Goal: Information Seeking & Learning: Learn about a topic

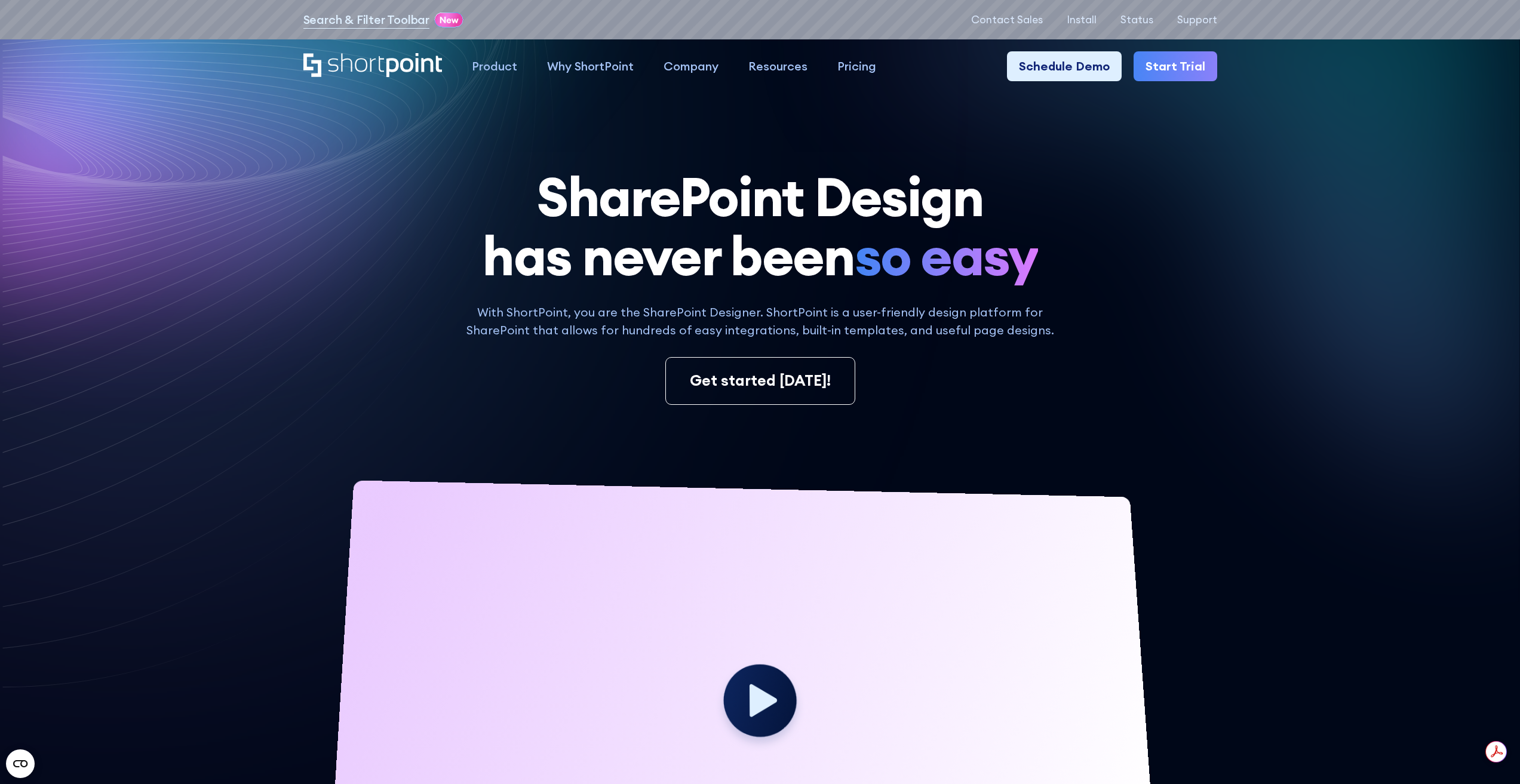
click at [92, 331] on icon at bounding box center [234, 251] width 463 height 463
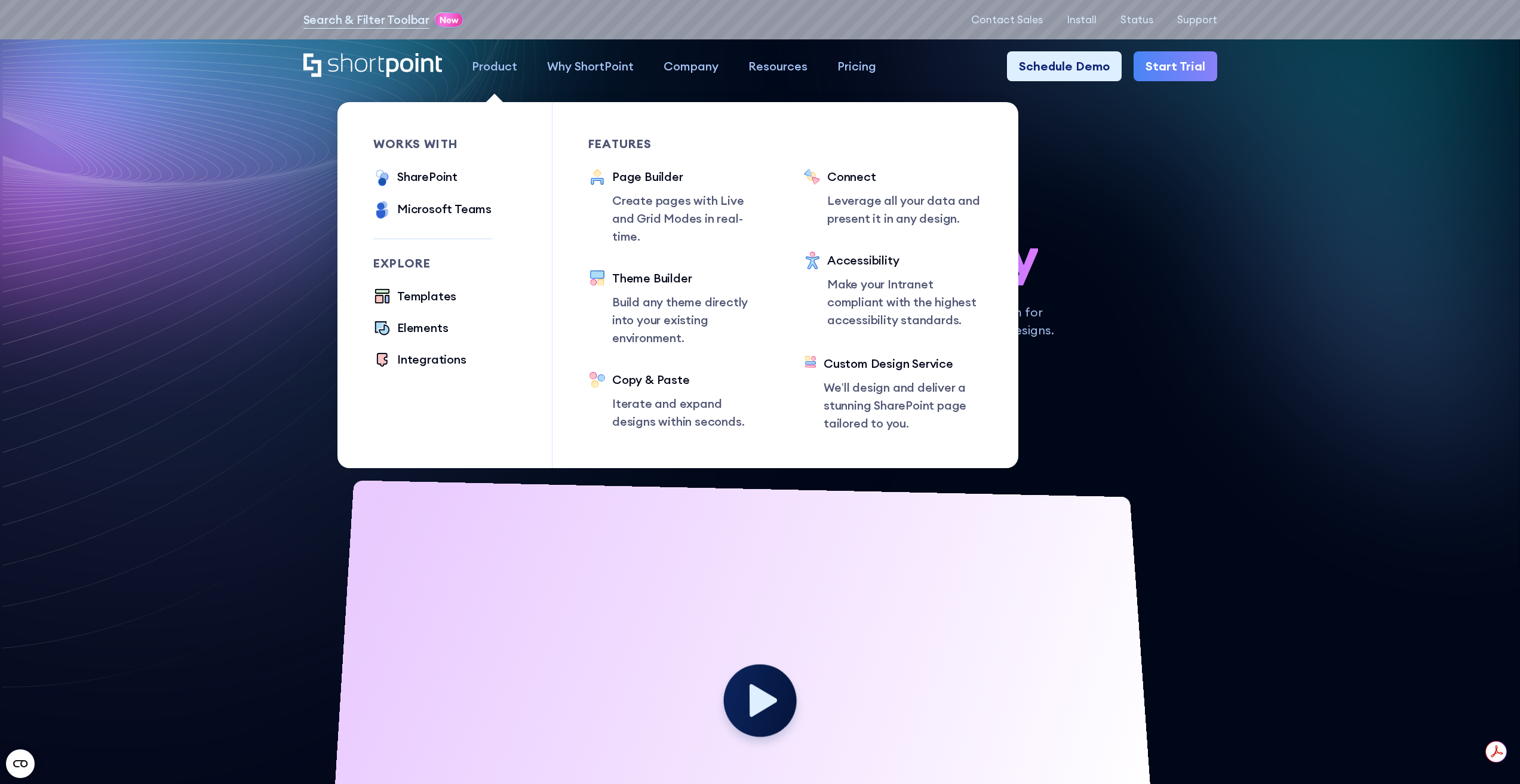
click at [499, 74] on div "Product" at bounding box center [494, 66] width 45 height 18
click at [431, 283] on div "Explore Templates Elements Integrations" at bounding box center [433, 313] width 119 height 113
click at [431, 294] on div "Templates" at bounding box center [427, 296] width 59 height 18
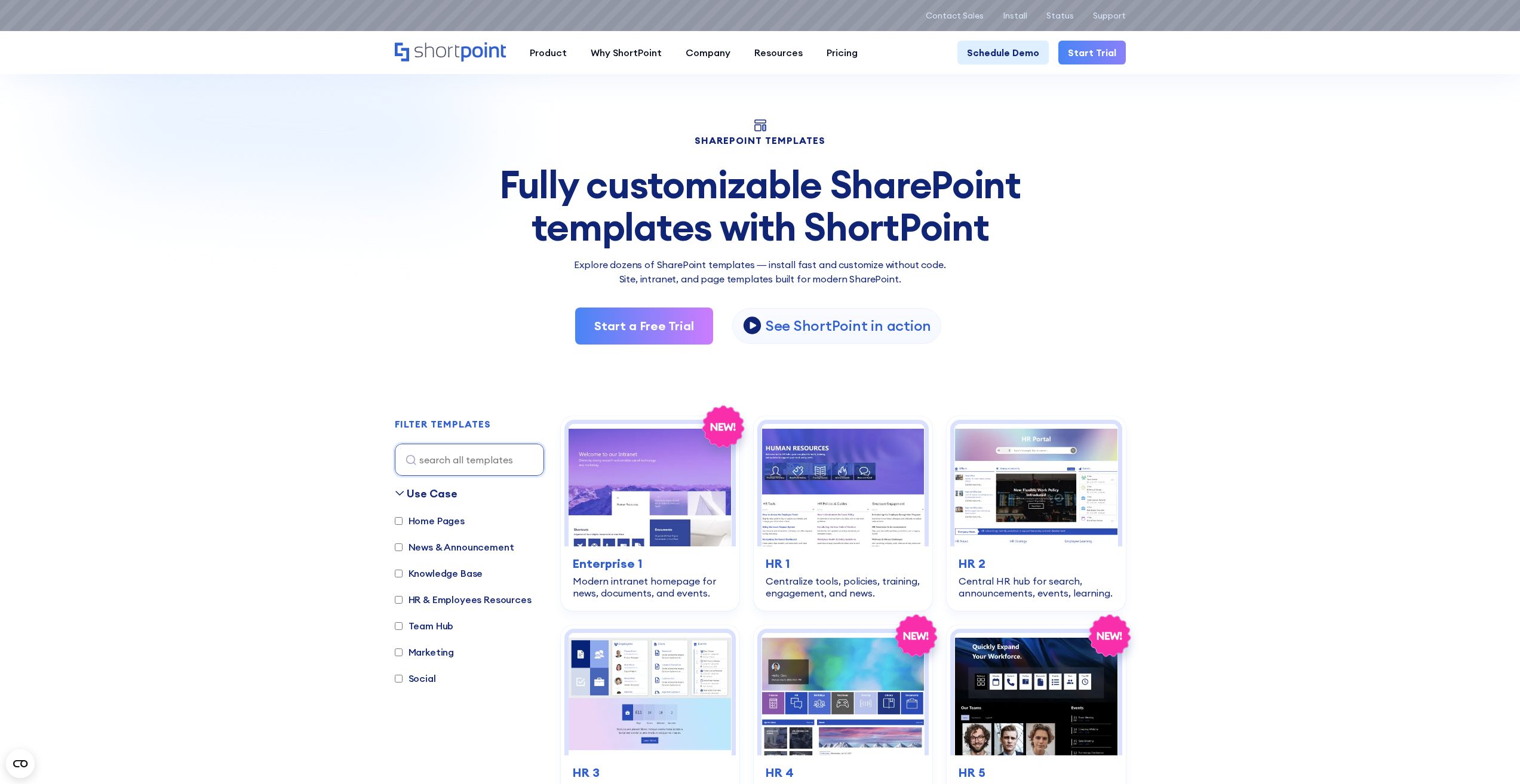
scroll to position [179, 0]
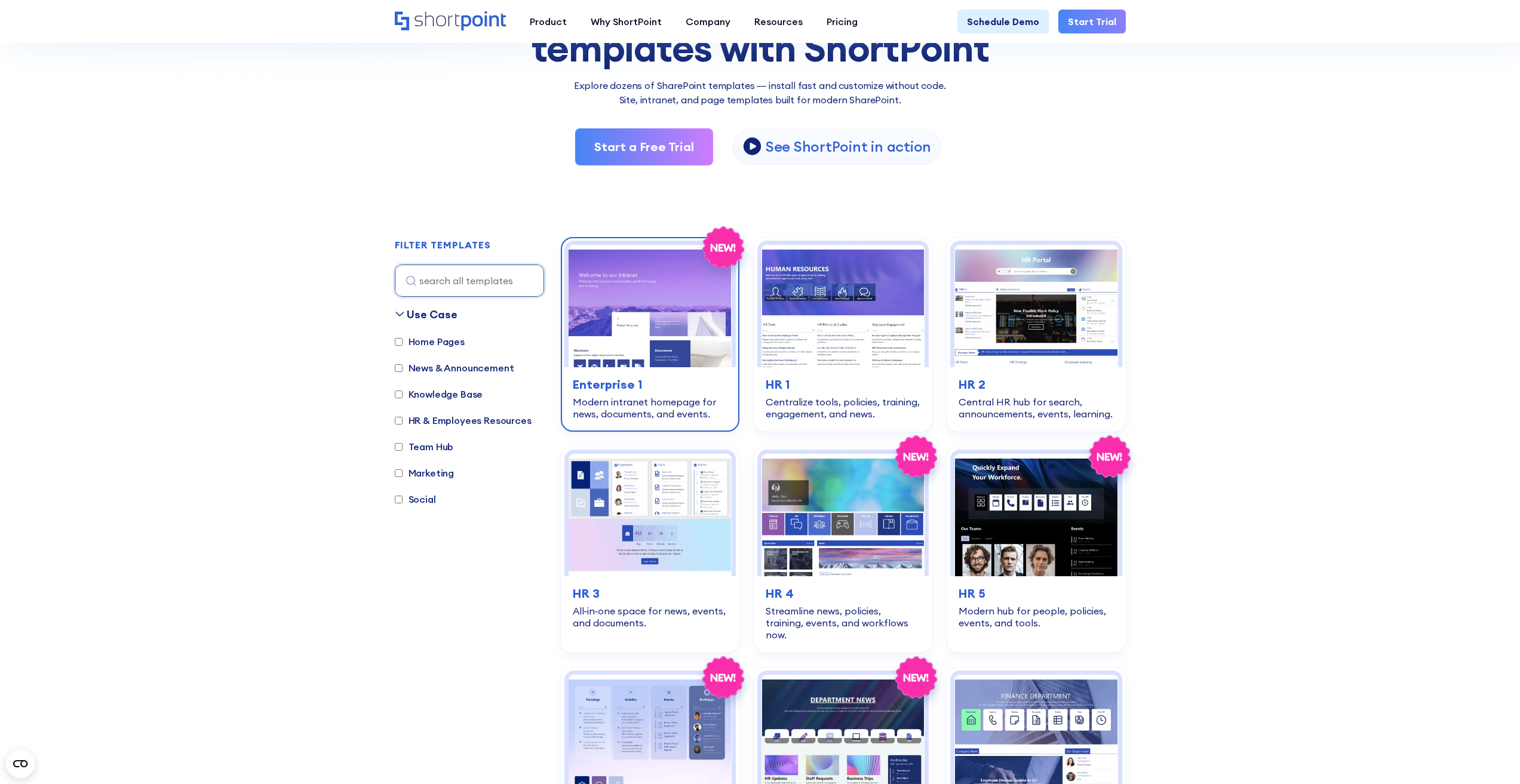
click at [656, 297] on img at bounding box center [650, 306] width 163 height 122
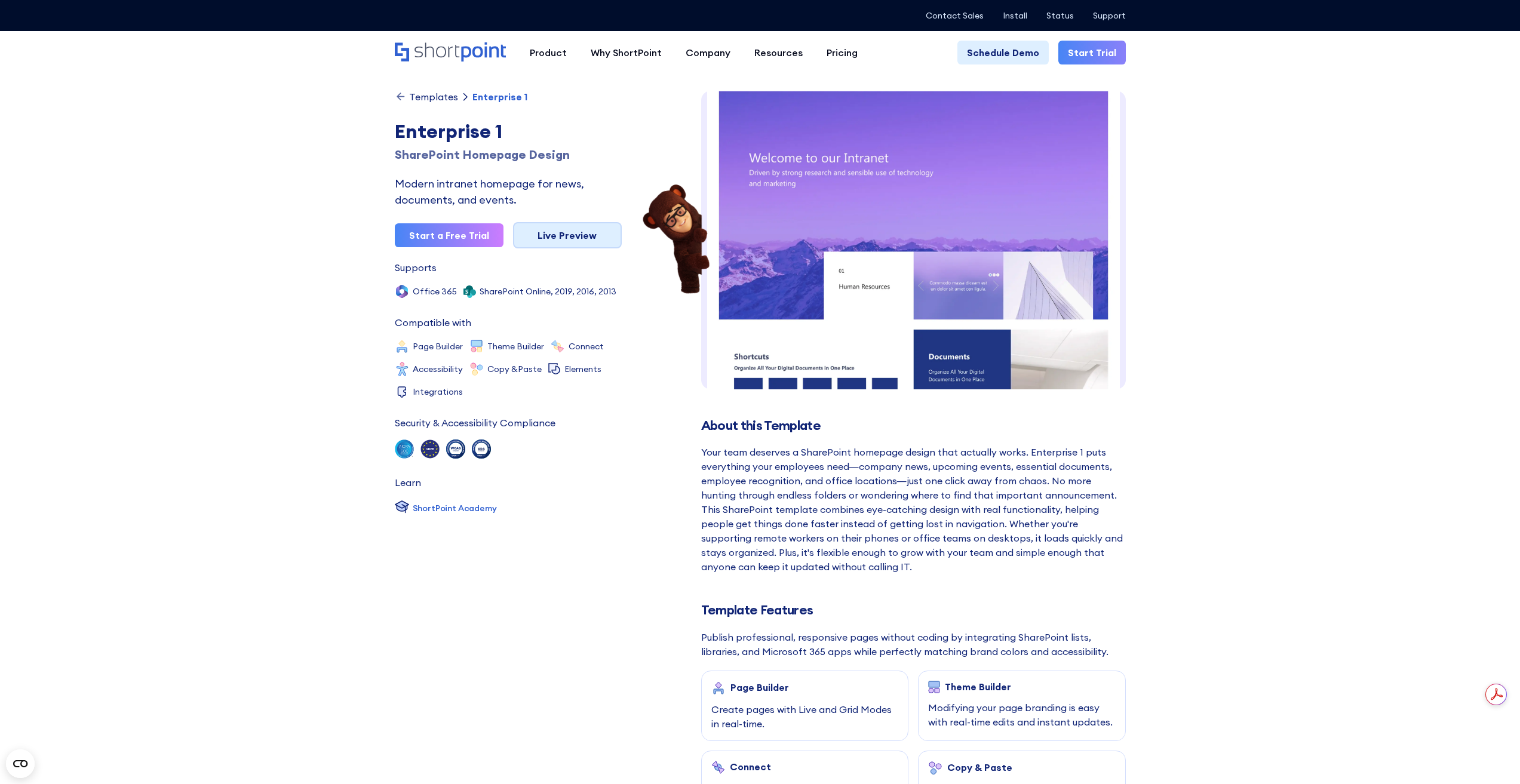
scroll to position [18, 0]
click at [570, 236] on link "Live Preview" at bounding box center [568, 235] width 109 height 26
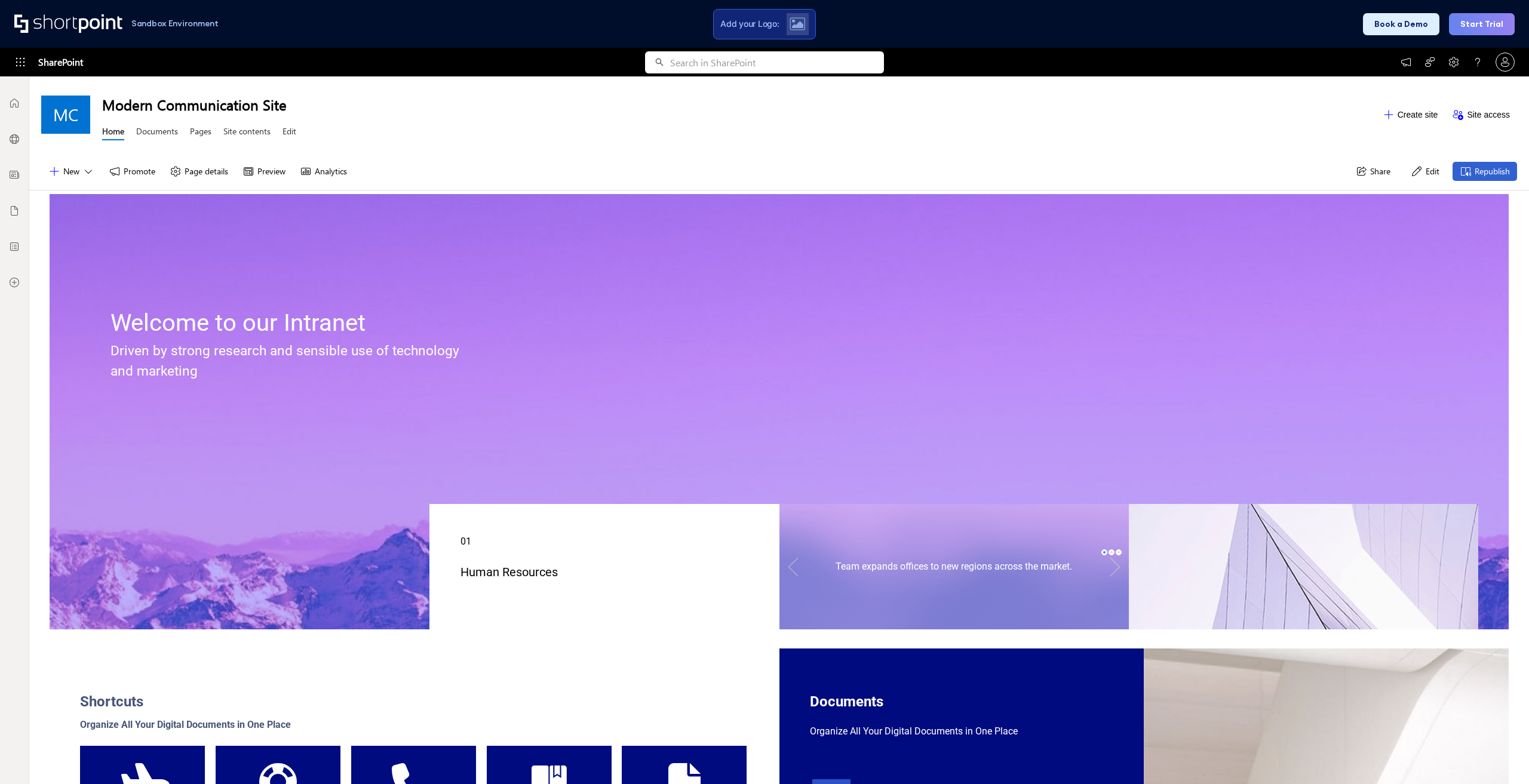
scroll to position [9, 9]
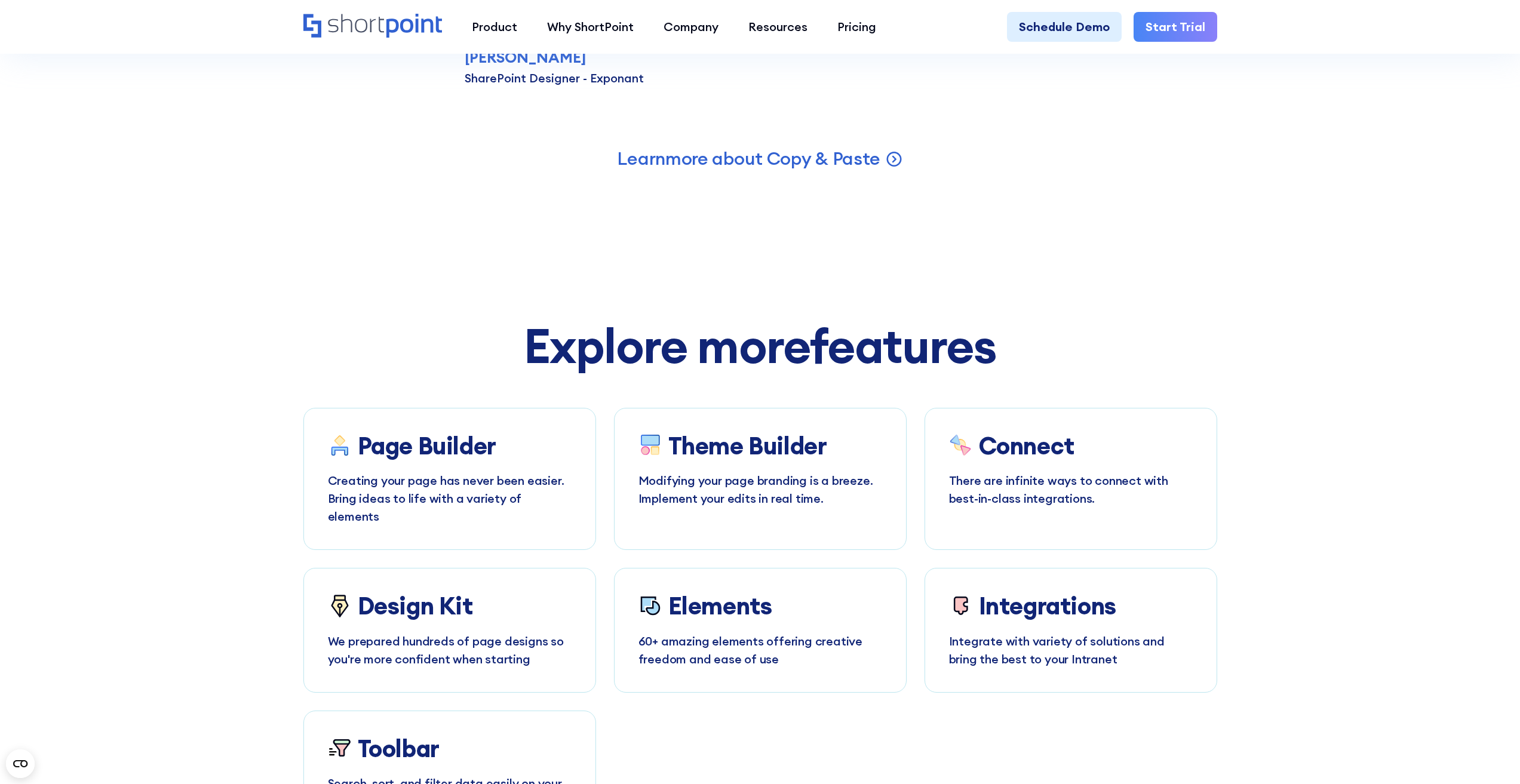
scroll to position [4538, 0]
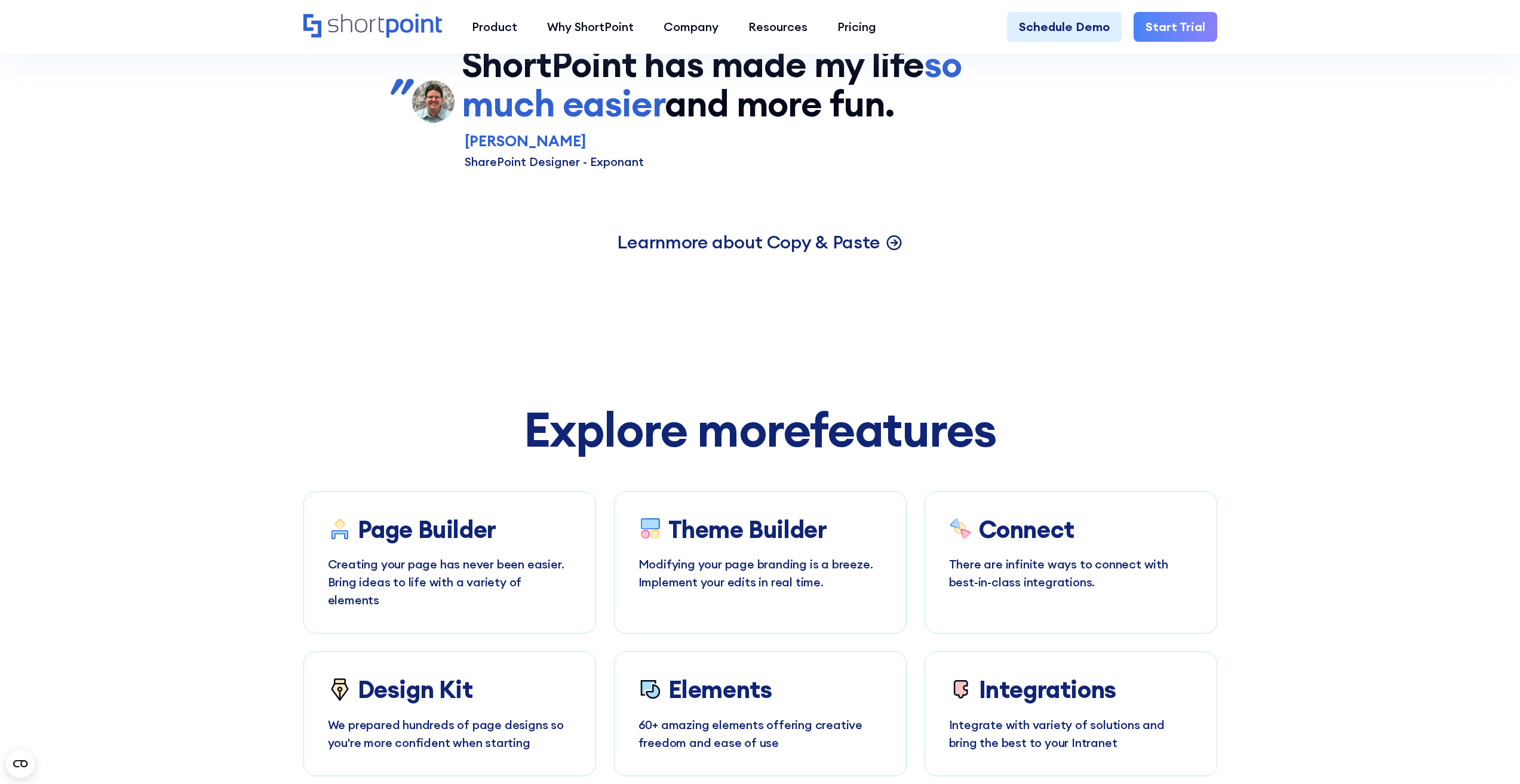
click at [715, 254] on p "Learn more about Copy & Paste" at bounding box center [749, 242] width 263 height 24
